Goal: Task Accomplishment & Management: Manage account settings

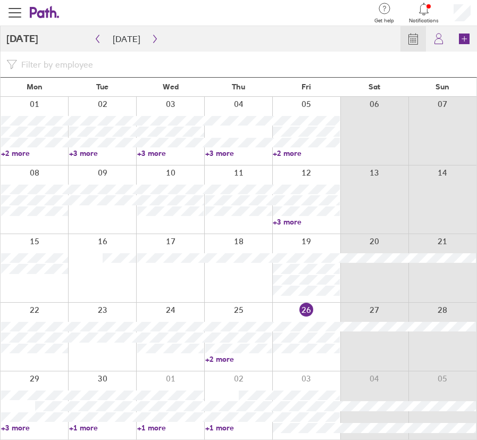
click at [224, 358] on link "+2 more" at bounding box center [238, 359] width 67 height 10
click at [152, 40] on icon "button" at bounding box center [155, 39] width 8 height 9
